Goal: Find specific page/section

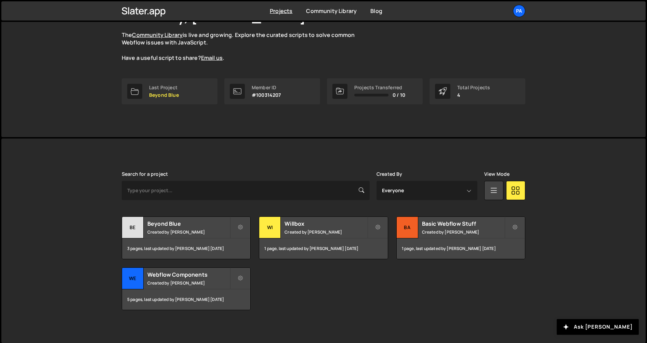
scroll to position [60, 0]
click at [321, 237] on div "1 page, last updated by Pablo Gubelin 14 days ago" at bounding box center [323, 247] width 128 height 21
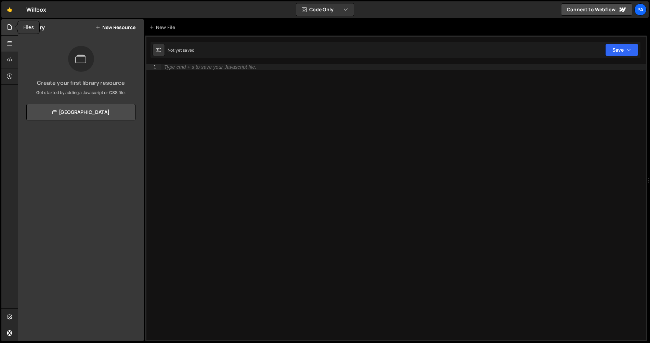
click at [7, 30] on icon at bounding box center [9, 27] width 5 height 8
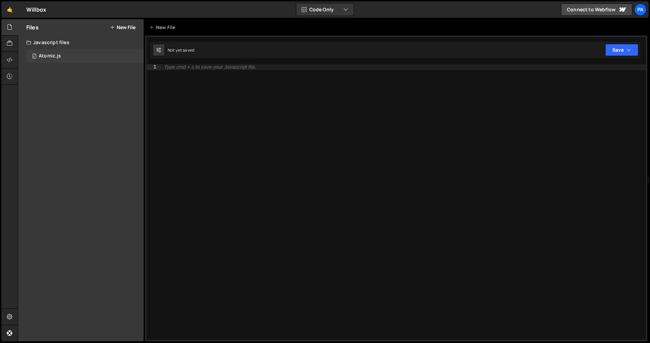
click at [46, 51] on div "0 Atomic.js 0" at bounding box center [84, 56] width 117 height 14
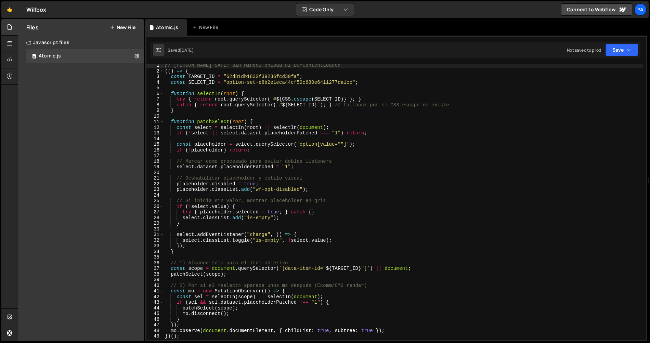
scroll to position [142, 0]
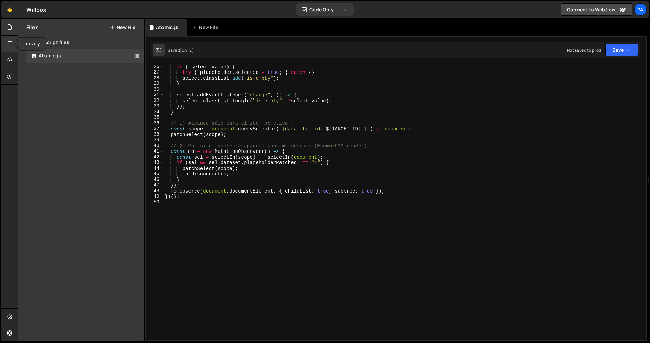
click at [12, 46] on icon at bounding box center [9, 44] width 5 height 8
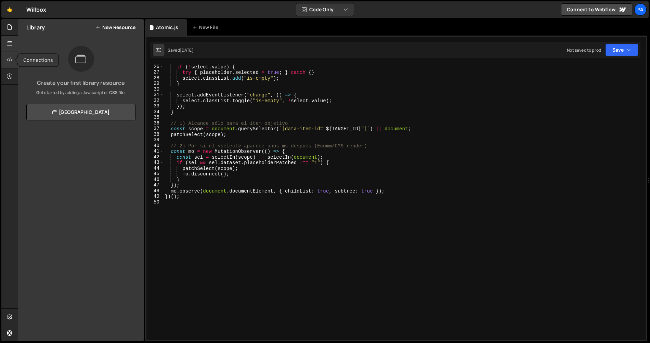
click at [11, 61] on icon at bounding box center [9, 60] width 5 height 8
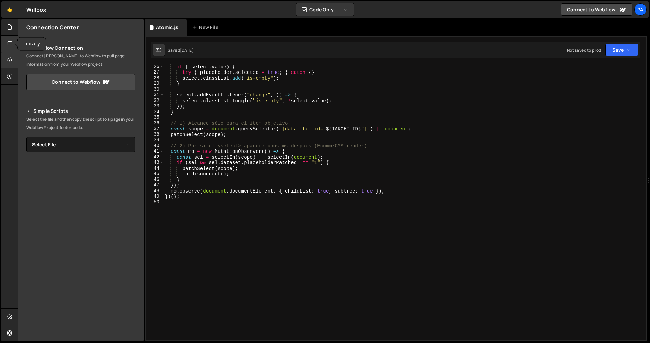
click at [10, 44] on icon at bounding box center [9, 44] width 5 height 8
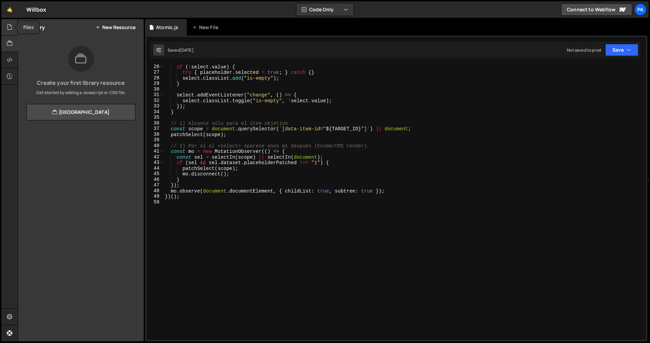
click at [11, 27] on icon at bounding box center [9, 27] width 5 height 8
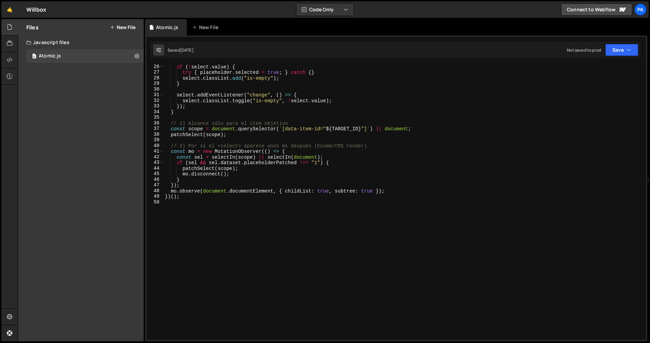
click at [42, 8] on div "Willbox ⚠️ Code is being edited in another browser" at bounding box center [36, 9] width 20 height 8
click at [10, 11] on link "🤙" at bounding box center [9, 9] width 17 height 16
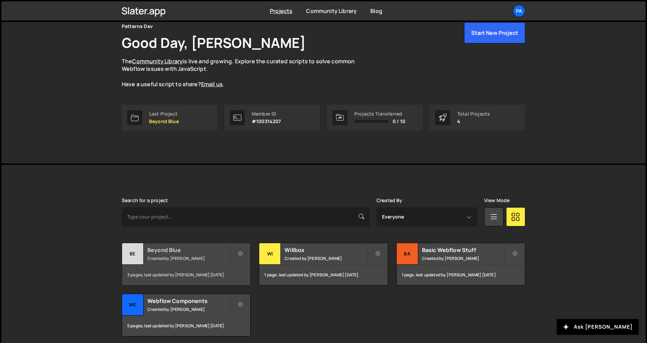
scroll to position [49, 0]
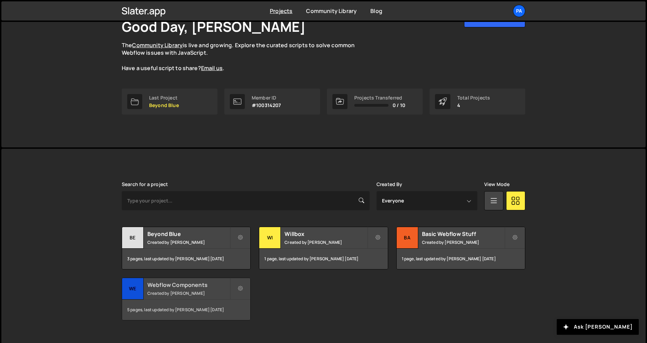
click at [205, 301] on div "5 pages, last updated by [PERSON_NAME] [DATE]" at bounding box center [186, 310] width 128 height 21
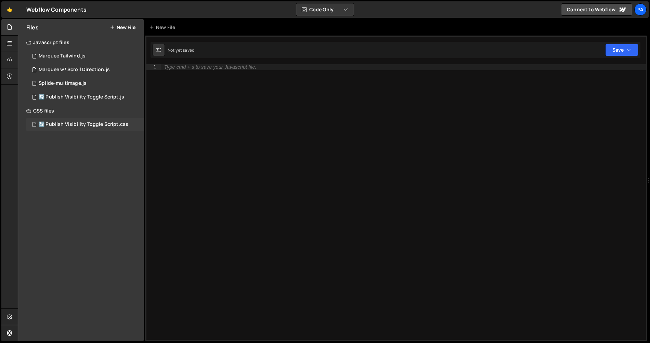
click at [95, 125] on div "🔄 Publish Visibility Toggle Script.css" at bounding box center [84, 124] width 90 height 6
click at [87, 96] on div "🔄 Publish Visibility Toggle Script.js" at bounding box center [81, 97] width 85 height 6
